Goal: Navigation & Orientation: Go to known website

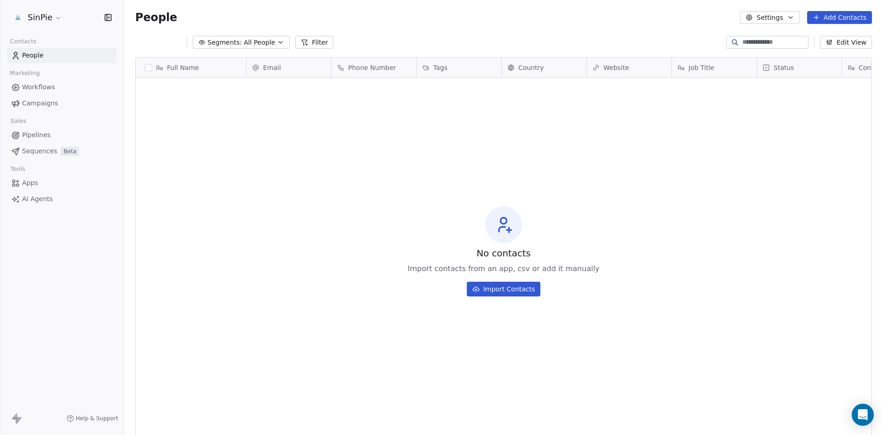
scroll to position [375, 752]
